Goal: Transaction & Acquisition: Obtain resource

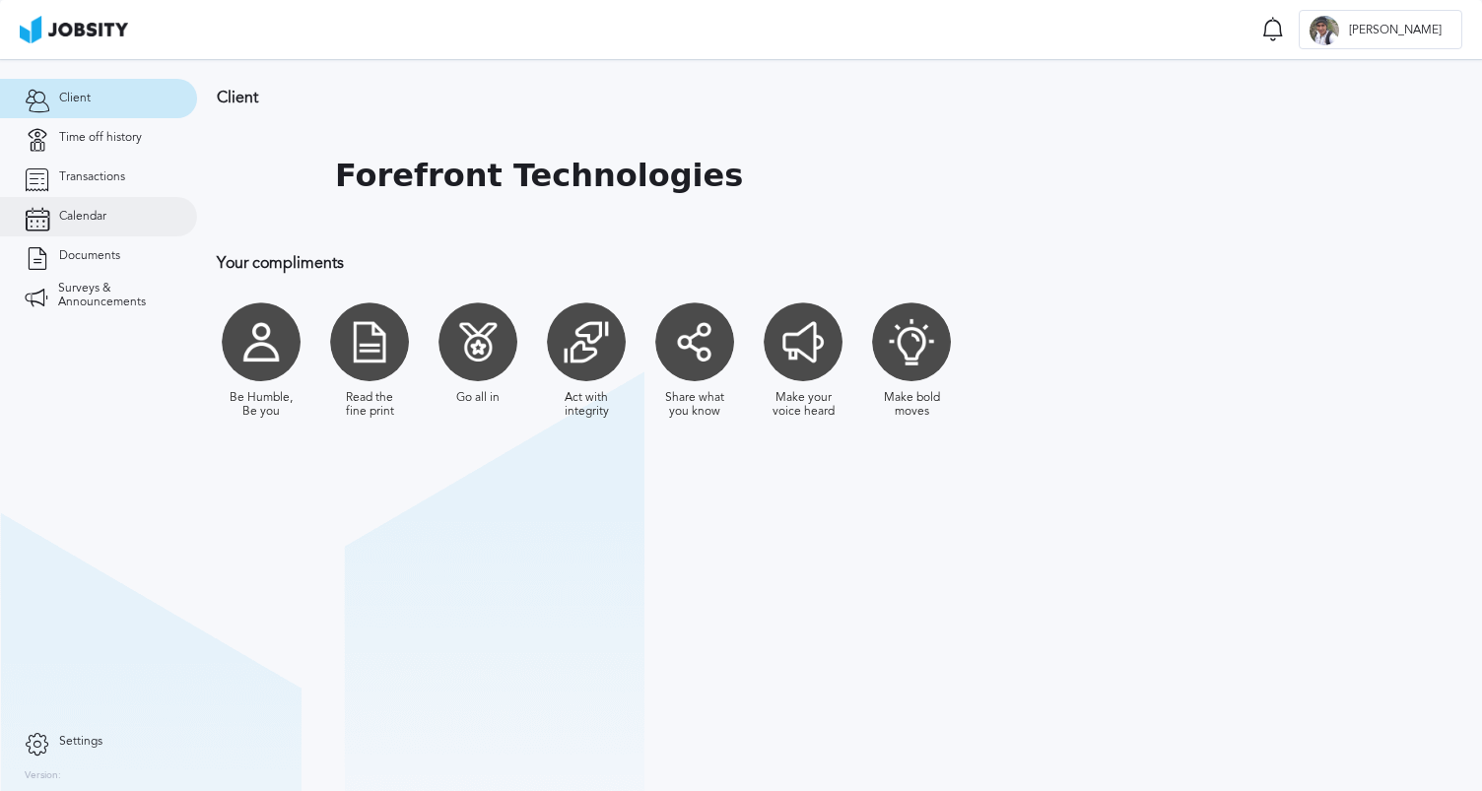
click at [88, 207] on link "Calendar" at bounding box center [98, 216] width 197 height 39
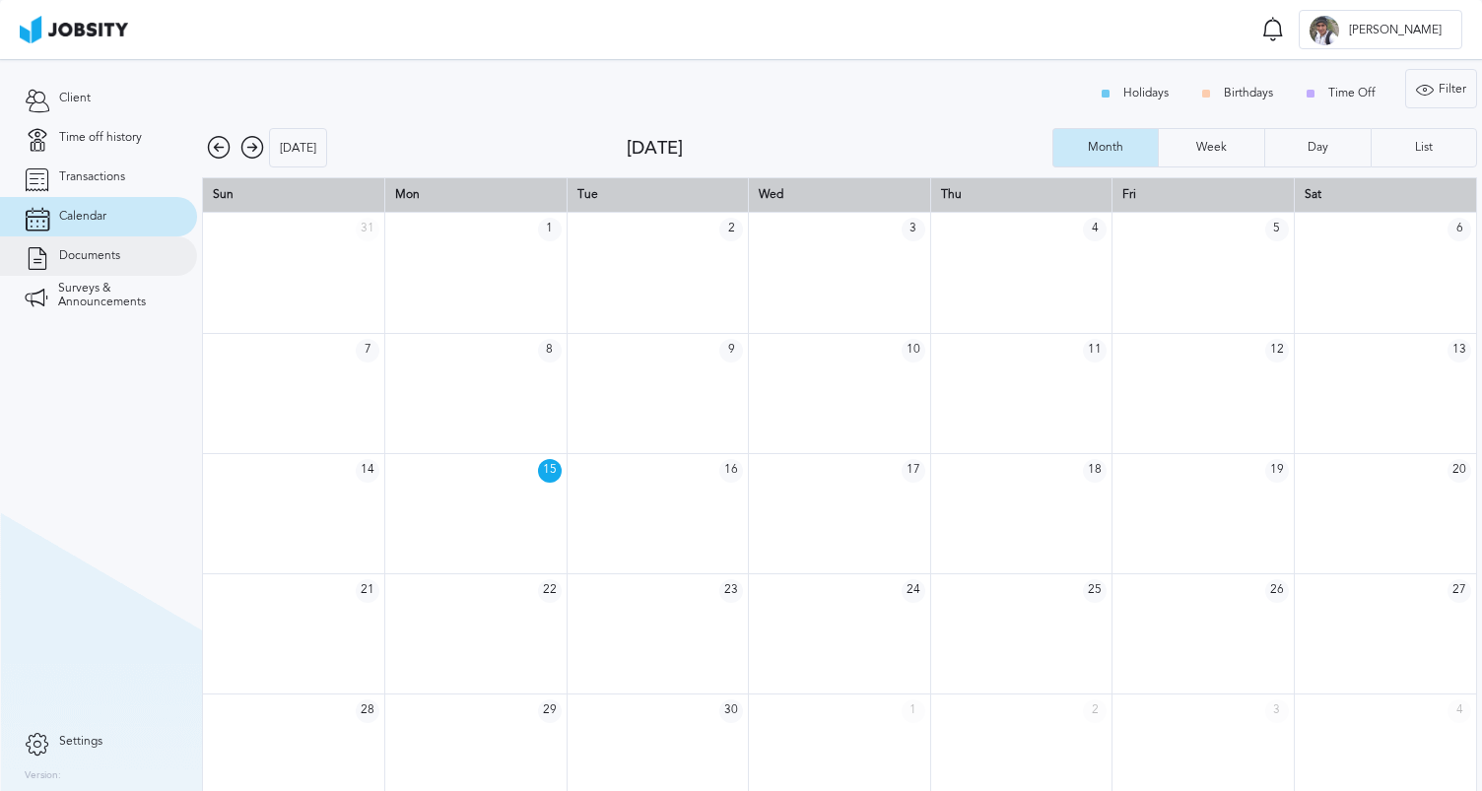
click at [90, 256] on span "Documents" at bounding box center [89, 256] width 61 height 14
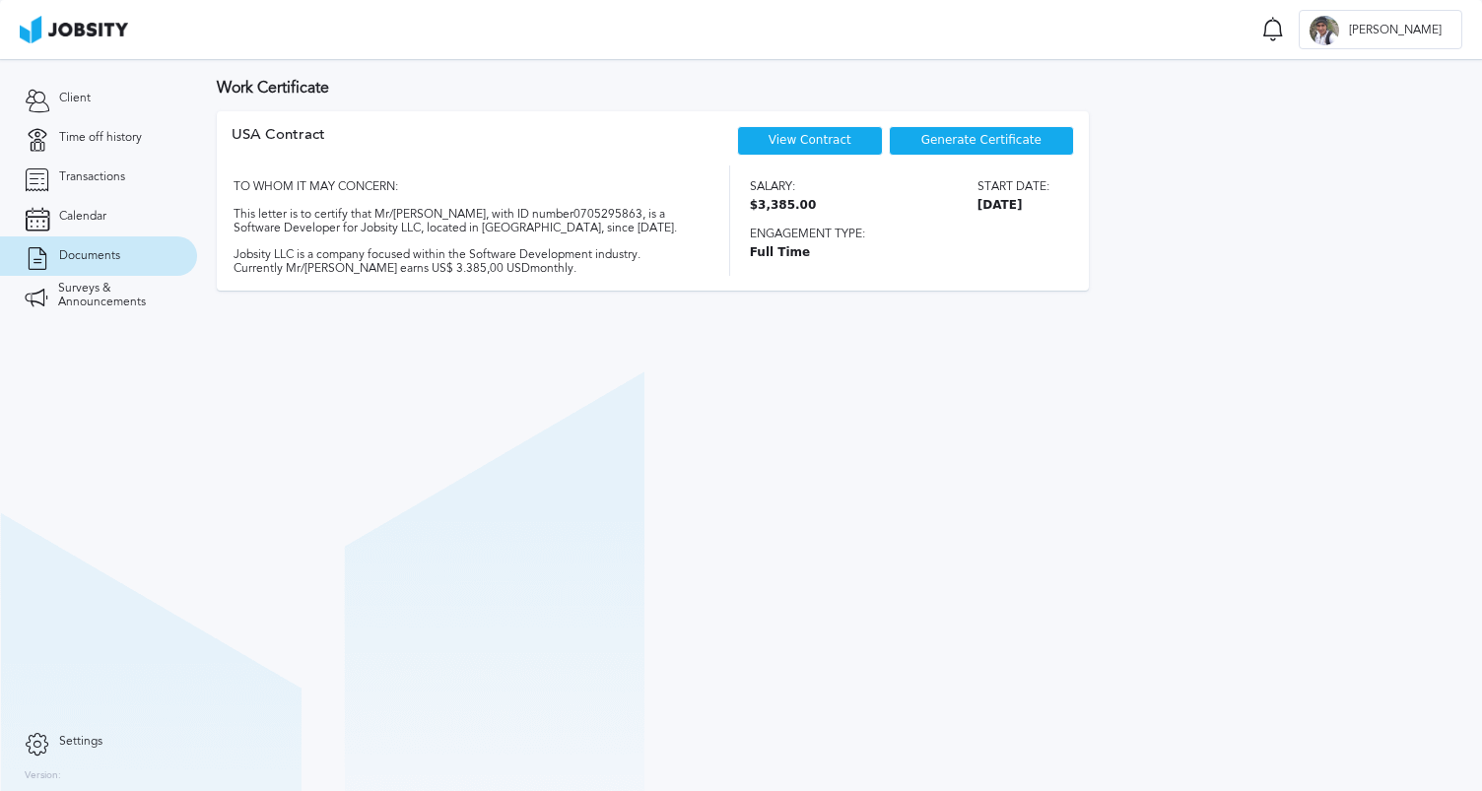
click at [919, 147] on div "Generate Certificate" at bounding box center [981, 141] width 185 height 30
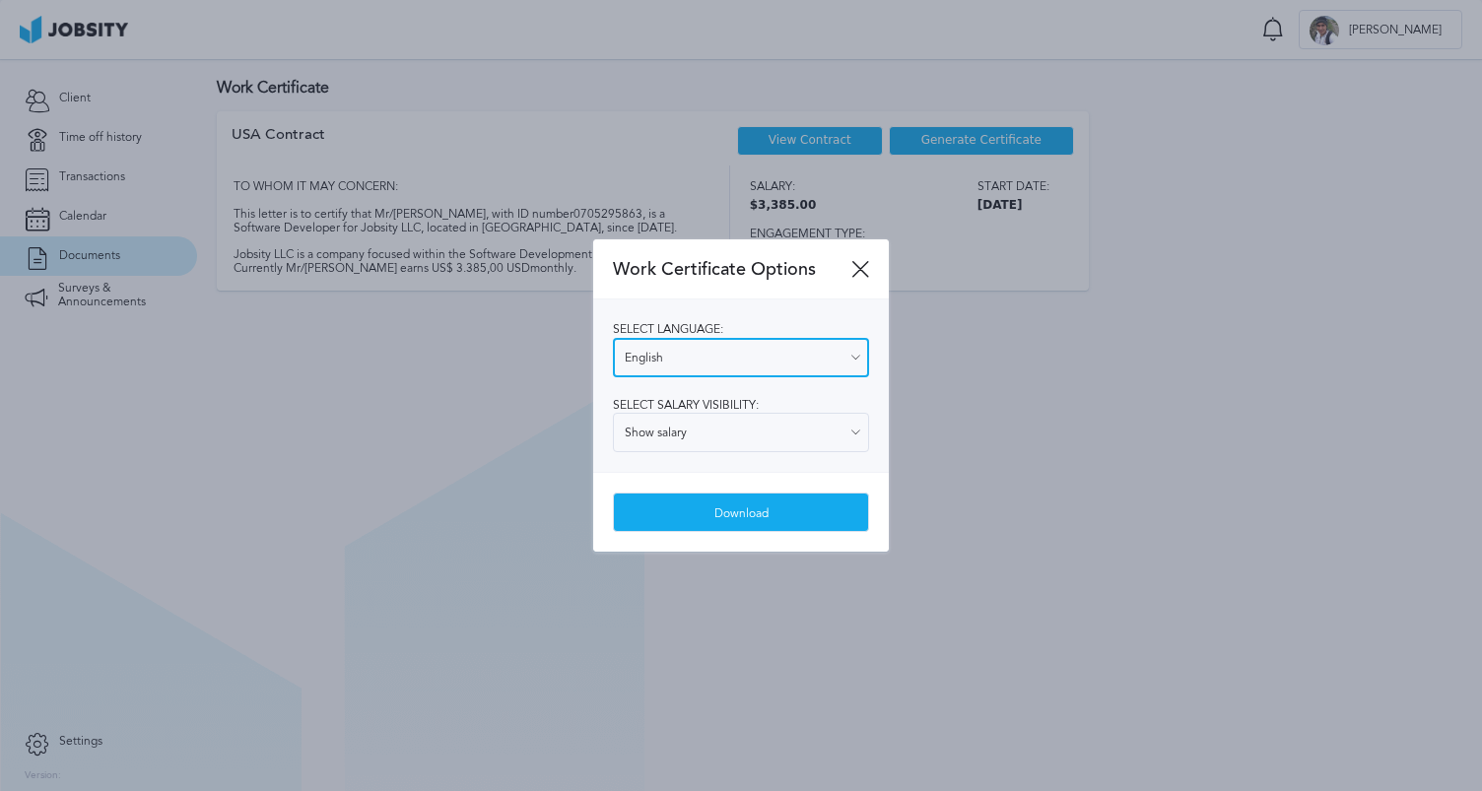
click at [769, 368] on input "English" at bounding box center [741, 357] width 256 height 39
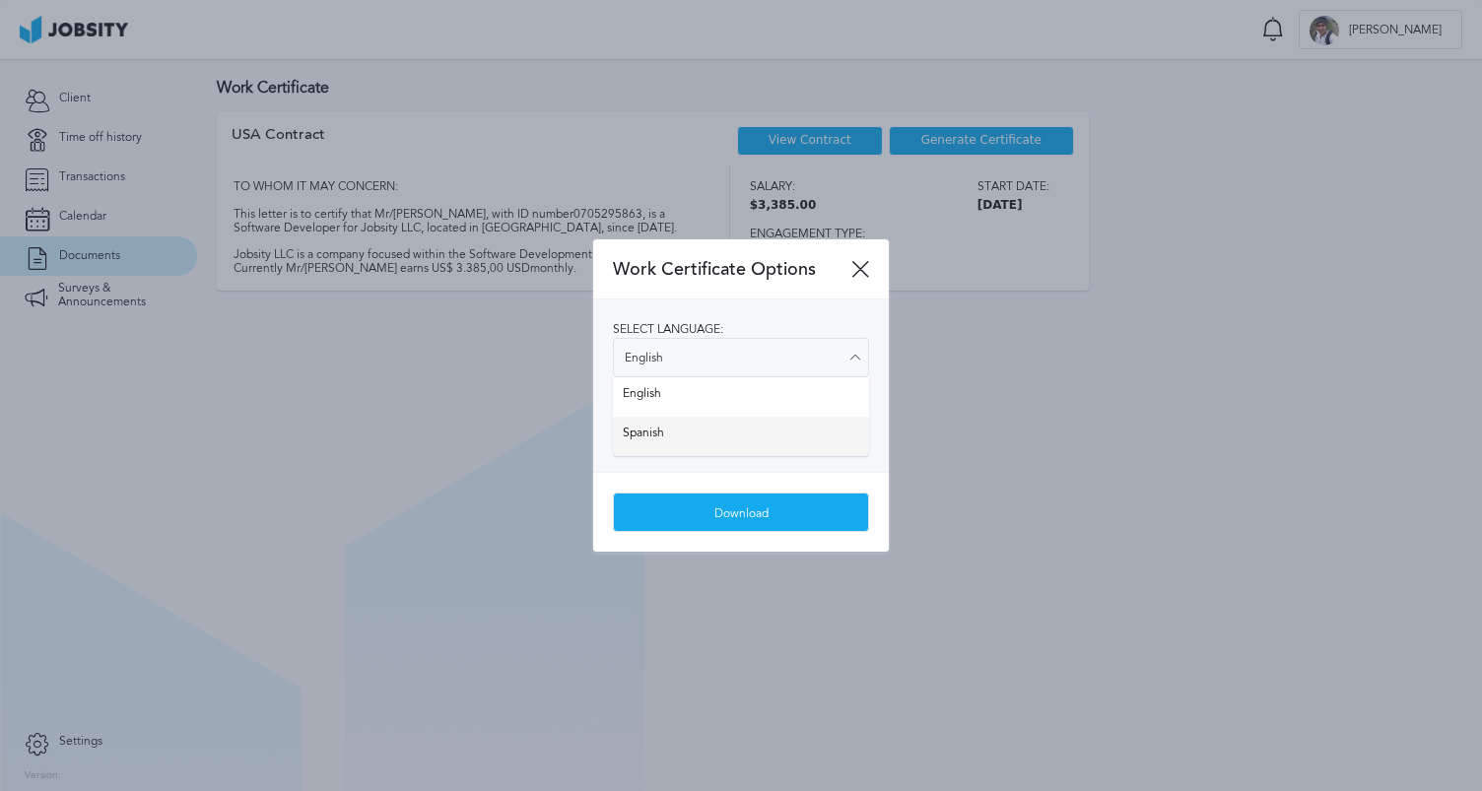
type input "Spanish"
click at [723, 440] on div "Select language: Spanish English Spanish Select salary visibility: Show salary …" at bounding box center [741, 386] width 296 height 172
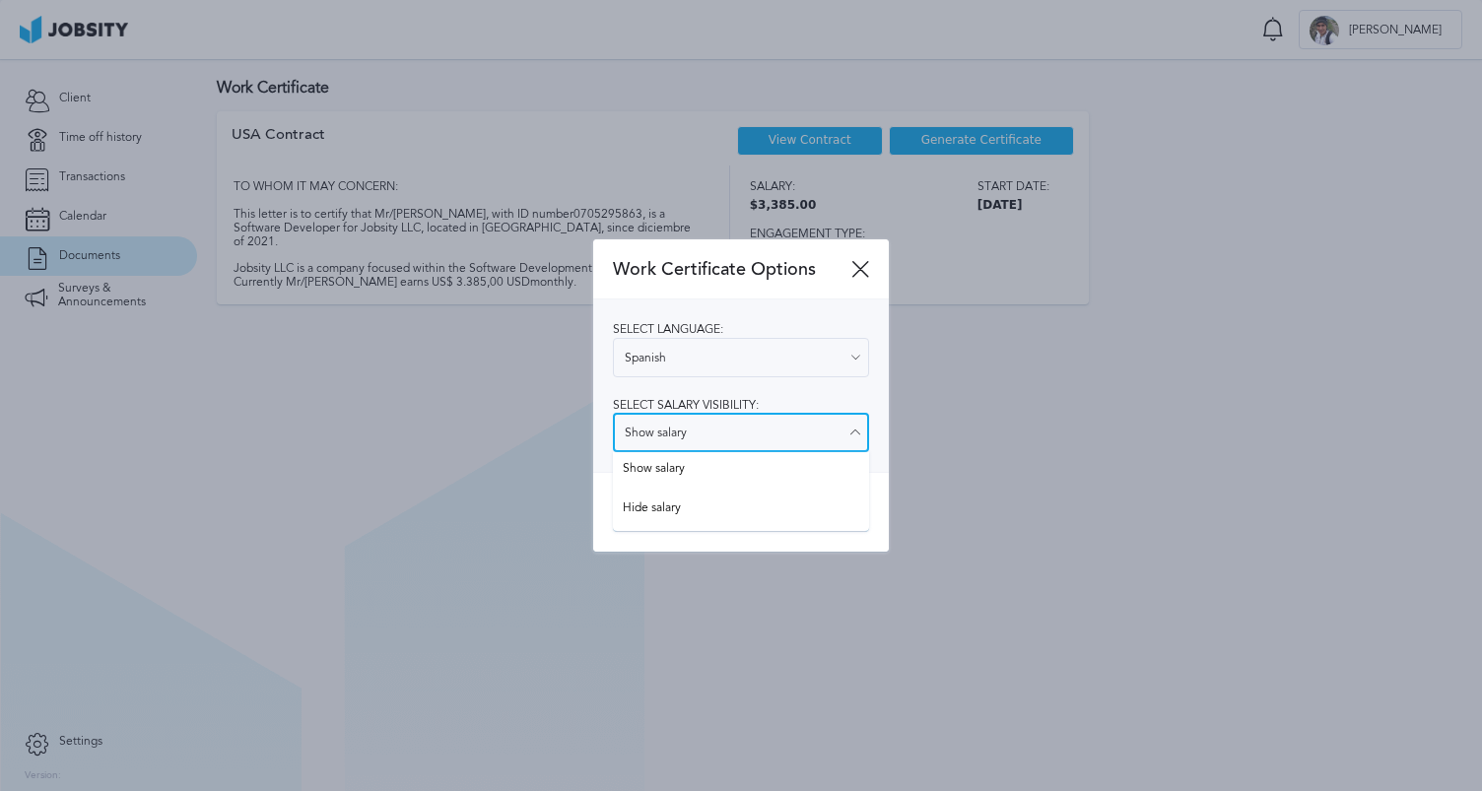
click at [769, 434] on input "Show salary" at bounding box center [741, 432] width 256 height 39
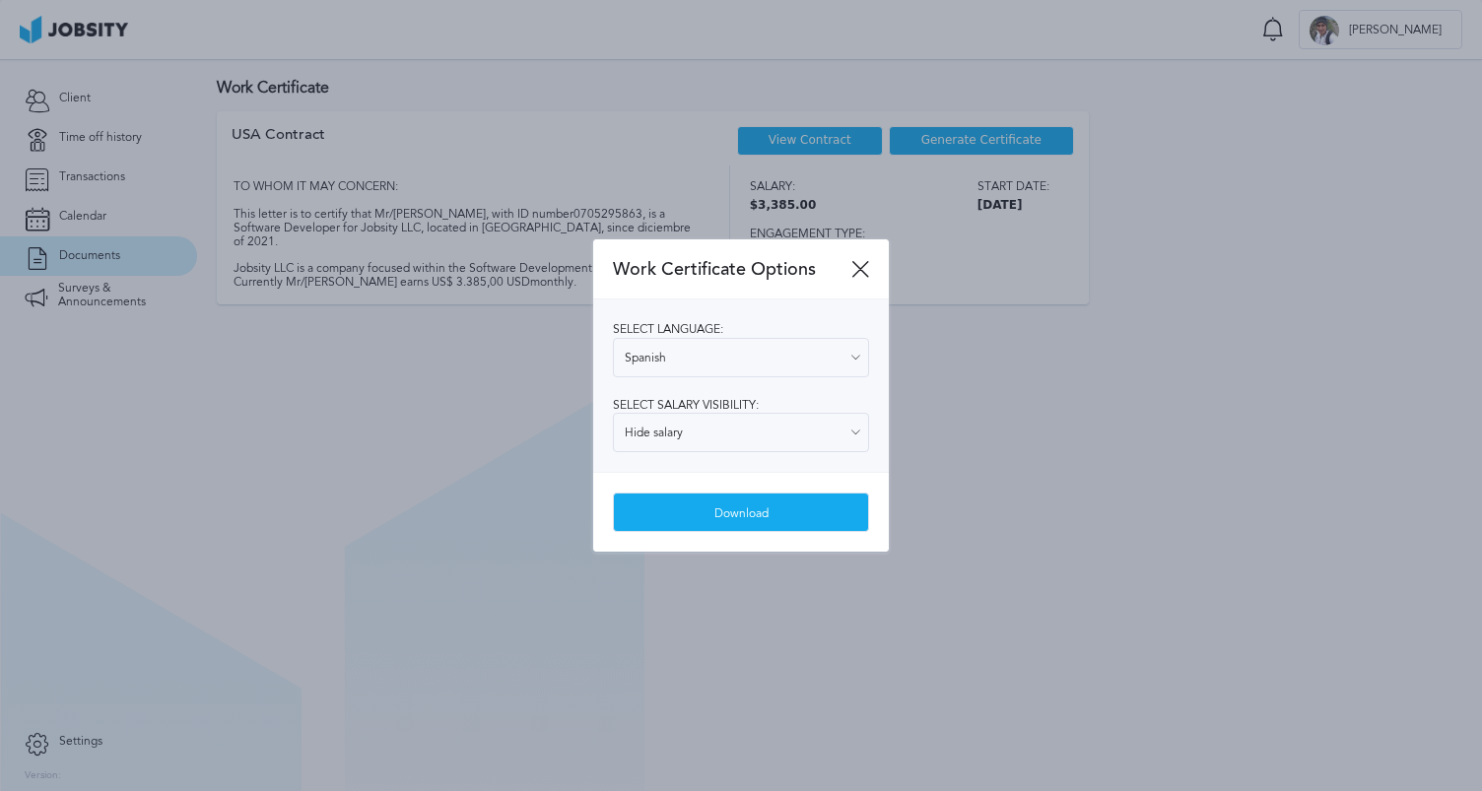
click at [724, 509] on div "Work Certificate Options Select language: Spanish English Spanish Select salary…" at bounding box center [741, 395] width 296 height 313
click at [786, 434] on input "Hide salary" at bounding box center [741, 432] width 256 height 39
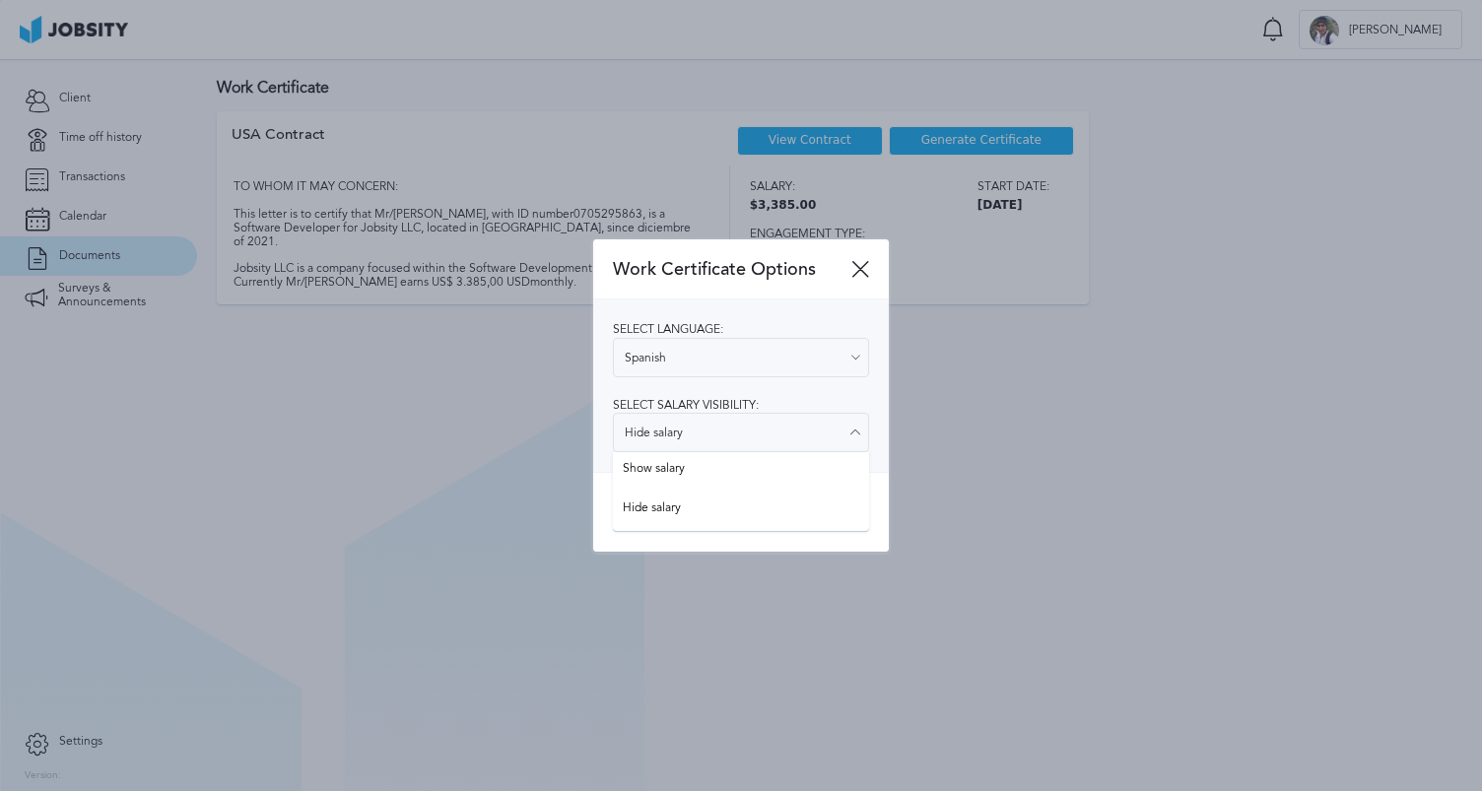
type input "Show salary"
click at [740, 456] on div "Select language: Spanish English Spanish Select salary visibility: Show salary …" at bounding box center [741, 386] width 296 height 172
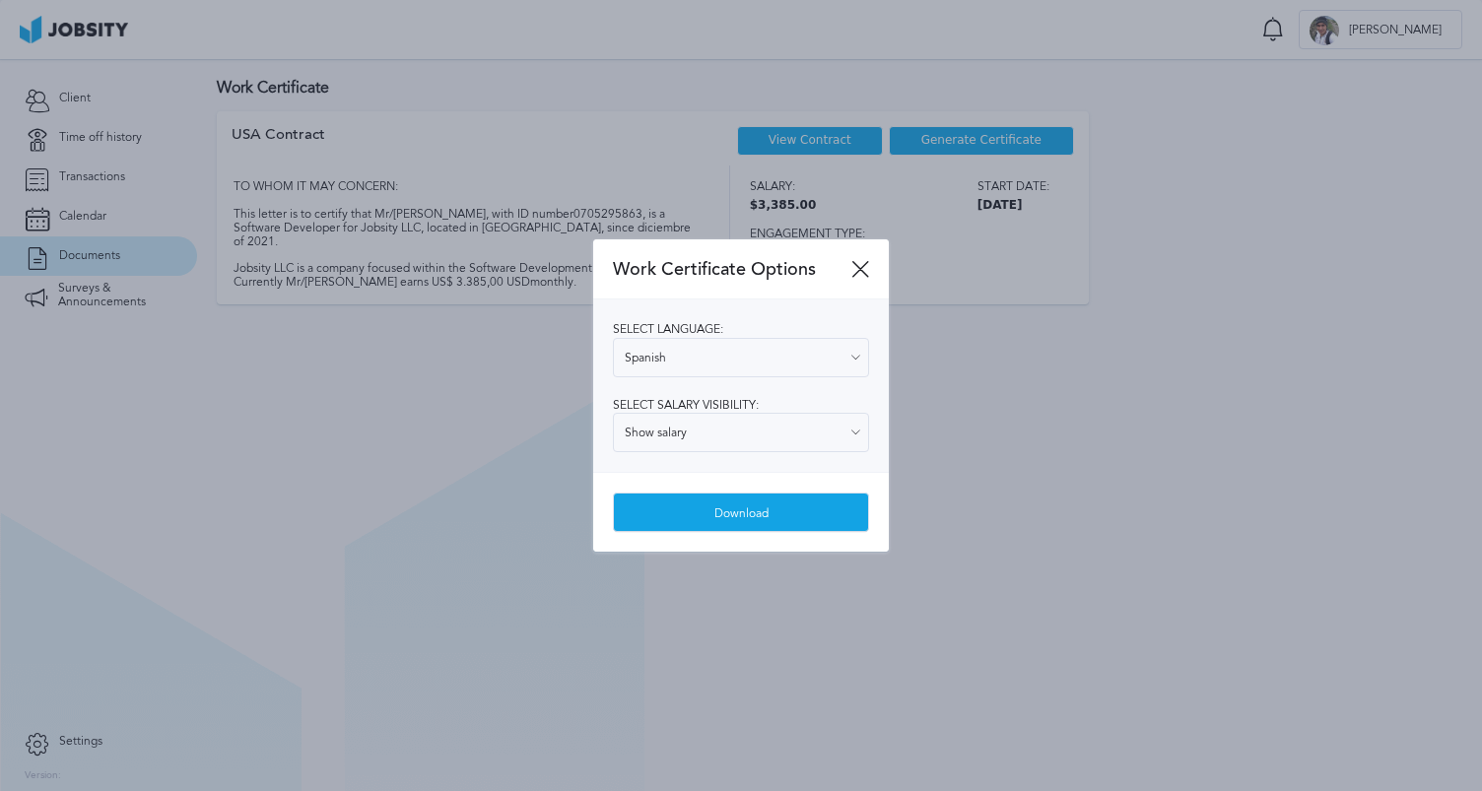
click at [716, 507] on div "Download" at bounding box center [741, 513] width 254 height 39
